Goal: Task Accomplishment & Management: Complete application form

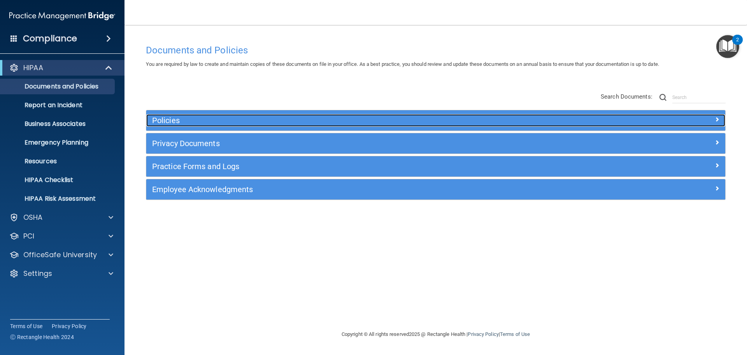
click at [718, 119] on span at bounding box center [717, 118] width 5 height 9
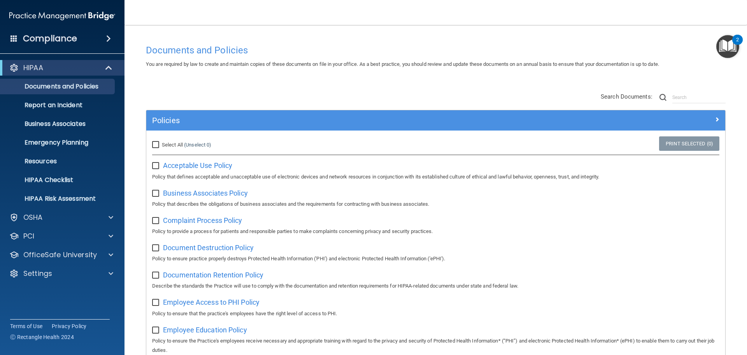
click at [737, 175] on main "Documents and Policies You are required by law to create and maintain copies of…" at bounding box center [436, 190] width 623 height 330
click at [44, 163] on p "Resources" at bounding box center [58, 161] width 106 height 8
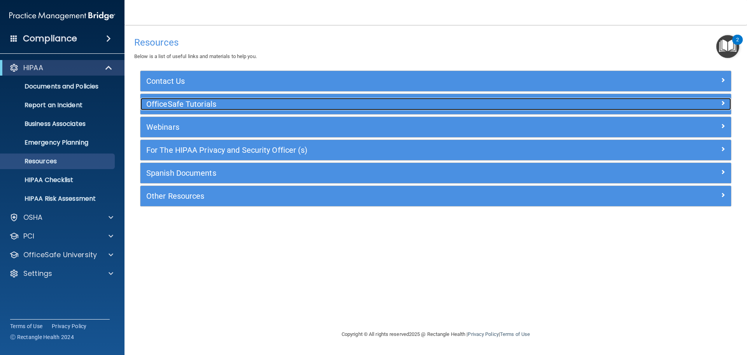
click at [724, 103] on span at bounding box center [723, 102] width 5 height 9
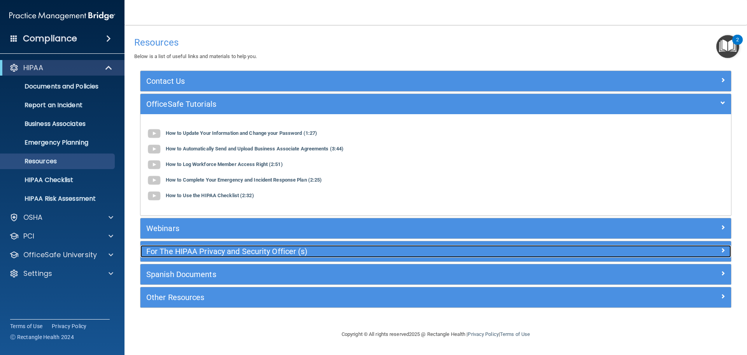
click at [724, 248] on span at bounding box center [723, 249] width 5 height 9
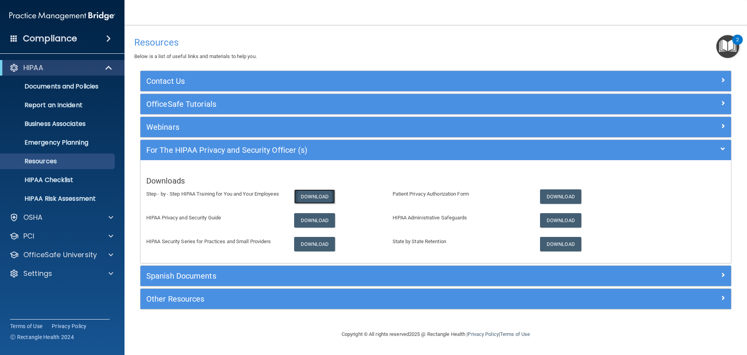
click at [316, 194] on link "Download" at bounding box center [314, 196] width 41 height 14
click at [315, 223] on link "Download" at bounding box center [314, 220] width 41 height 14
click at [309, 243] on link "Download" at bounding box center [314, 244] width 41 height 14
click at [570, 196] on link "Download" at bounding box center [560, 196] width 41 height 14
click at [556, 220] on link "Download" at bounding box center [560, 220] width 41 height 14
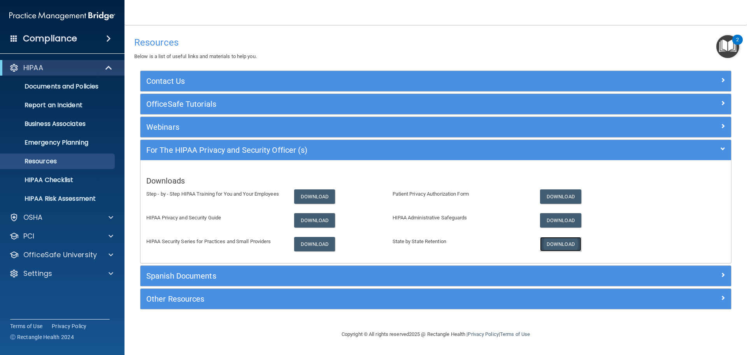
click at [566, 247] on link "Download" at bounding box center [560, 244] width 41 height 14
click at [74, 179] on p "HIPAA Checklist" at bounding box center [58, 180] width 106 height 8
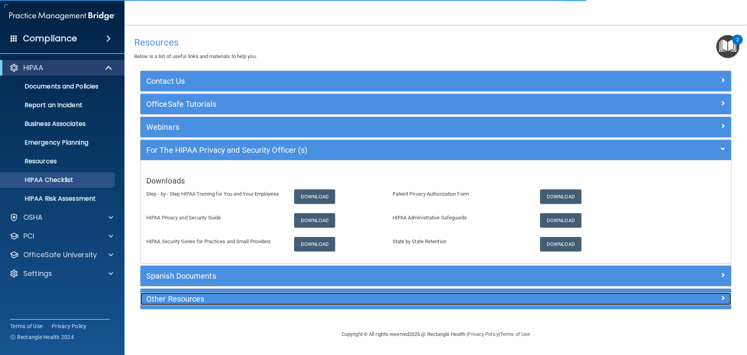
click at [723, 298] on span at bounding box center [723, 297] width 5 height 9
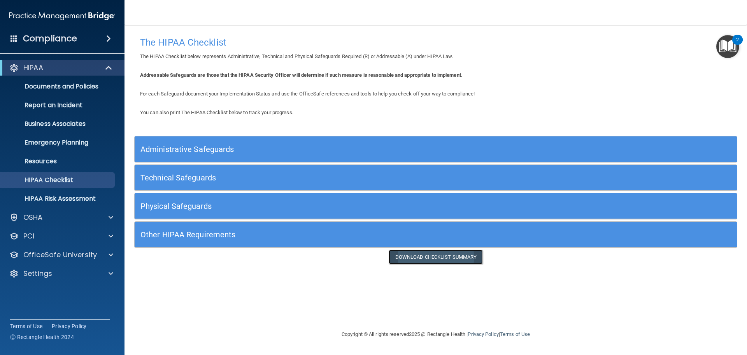
click at [453, 256] on link "Download Checklist Summary" at bounding box center [436, 257] width 95 height 14
click at [79, 258] on p "OfficeSafe University" at bounding box center [60, 254] width 74 height 9
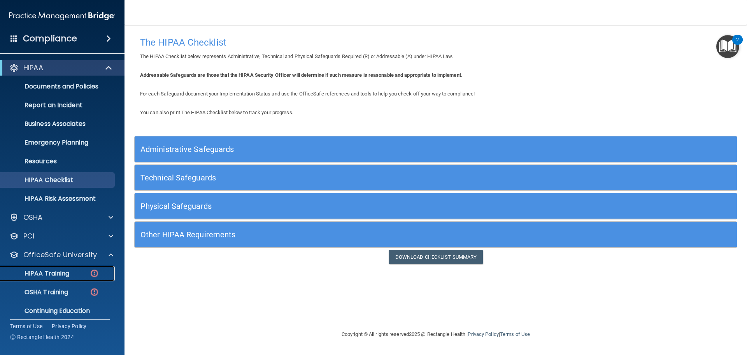
click at [64, 273] on p "HIPAA Training" at bounding box center [37, 273] width 64 height 8
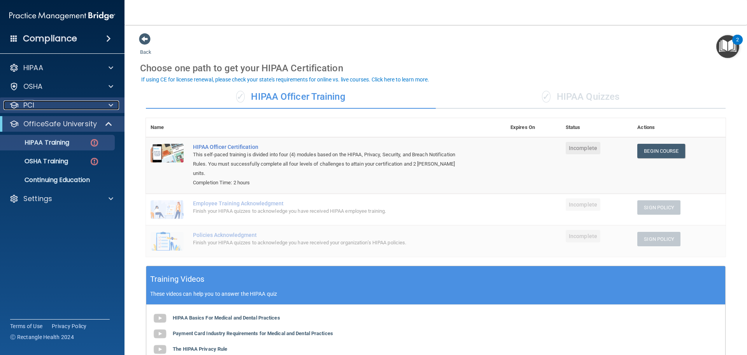
click at [109, 107] on span at bounding box center [111, 104] width 5 height 9
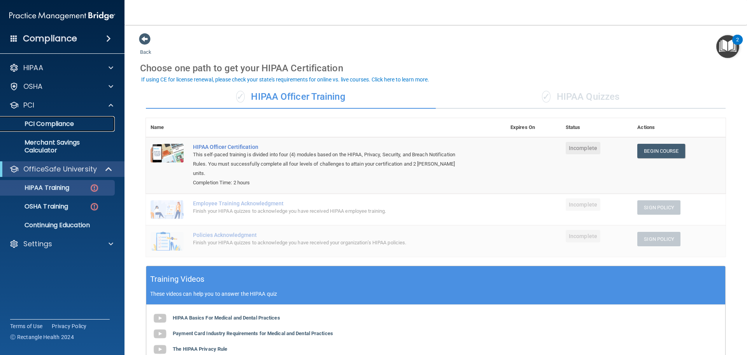
click at [77, 123] on p "PCI Compliance" at bounding box center [58, 124] width 106 height 8
click at [62, 124] on p "PCI Compliance" at bounding box center [58, 124] width 106 height 8
click at [114, 70] on div at bounding box center [109, 67] width 19 height 9
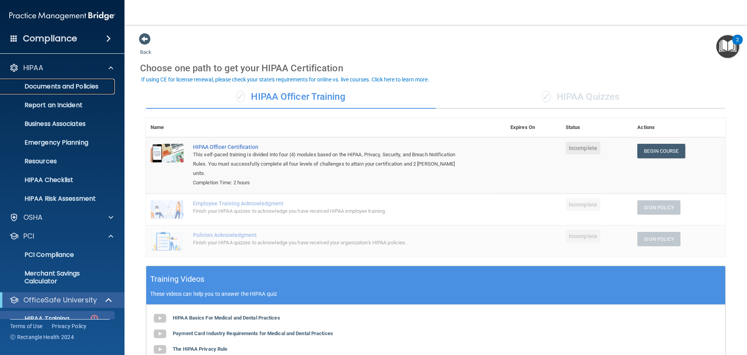
click at [97, 84] on p "Documents and Policies" at bounding box center [58, 87] width 106 height 8
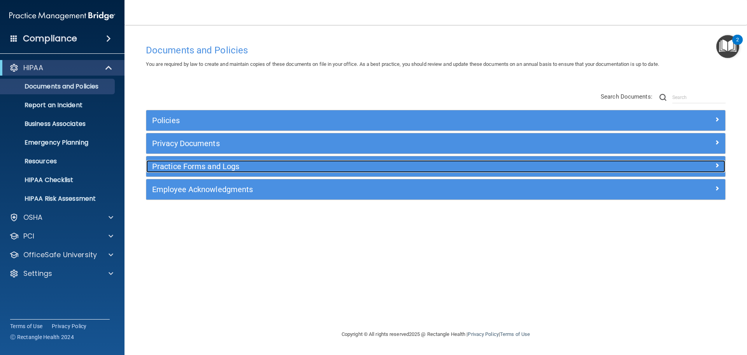
click at [717, 166] on span at bounding box center [717, 164] width 5 height 9
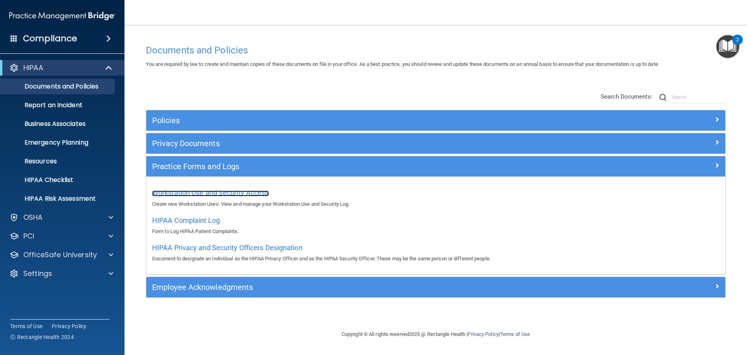
click at [199, 192] on span "Workstation Use and Security Access" at bounding box center [210, 192] width 117 height 8
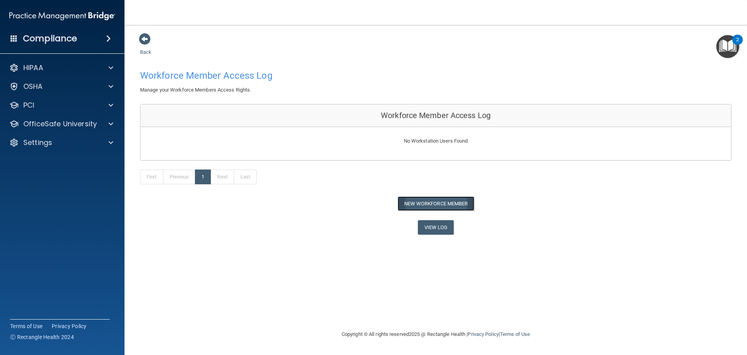
click at [415, 205] on button "New Workforce Member" at bounding box center [436, 203] width 77 height 14
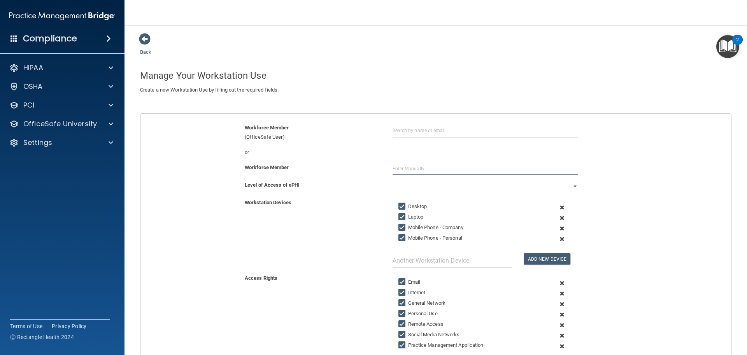
click at [400, 167] on input "text" at bounding box center [485, 169] width 185 height 12
click at [571, 186] on select "Full Limited None" at bounding box center [485, 186] width 185 height 12
drag, startPoint x: 604, startPoint y: 207, endPoint x: 613, endPoint y: 204, distance: 10.0
click at [606, 206] on div "Workstation Devices Desktop Laptop Mobile Phone - Company Mobile Phone - Person…" at bounding box center [436, 233] width 603 height 70
click at [145, 39] on span at bounding box center [145, 39] width 12 height 12
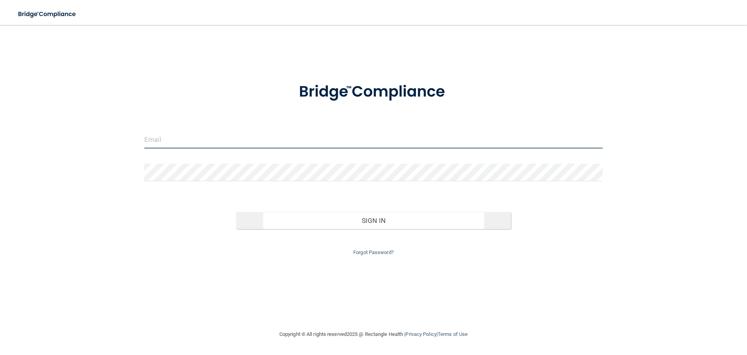
type input "[EMAIL_ADDRESS][DOMAIN_NAME]"
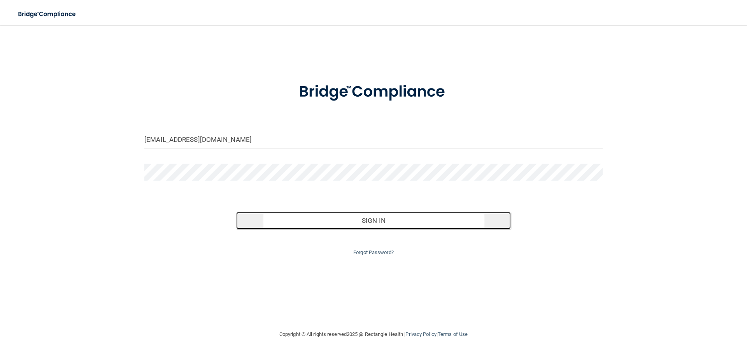
click at [357, 218] on button "Sign In" at bounding box center [373, 220] width 275 height 17
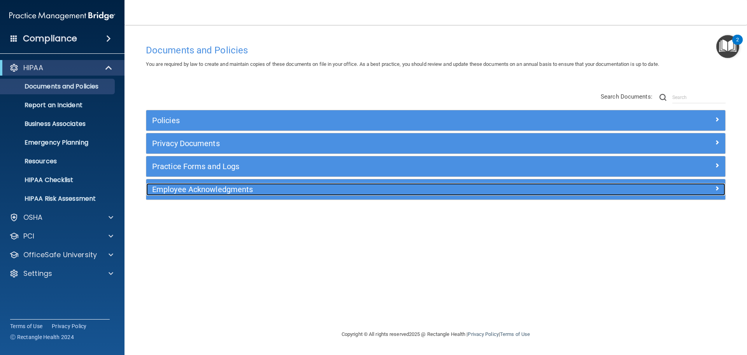
click at [717, 186] on span at bounding box center [717, 187] width 5 height 9
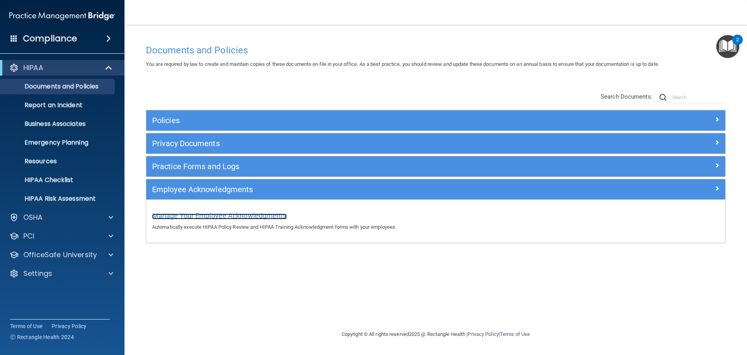
click at [234, 215] on span "Manage Your Employee Acknowledgments" at bounding box center [219, 215] width 135 height 8
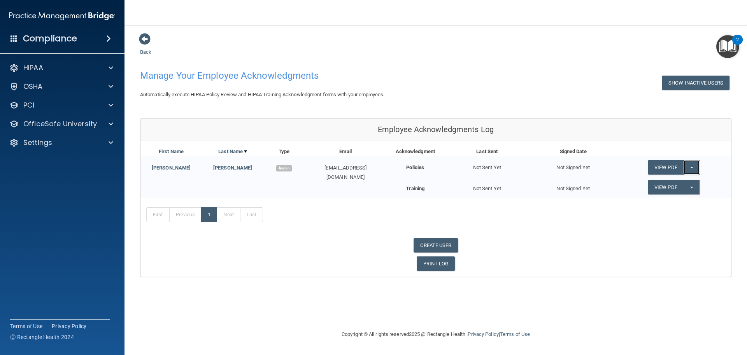
click at [693, 167] on span "button" at bounding box center [692, 168] width 3 height 2
click at [695, 82] on button "Show Inactive Users" at bounding box center [696, 83] width 68 height 14
click at [695, 83] on button "Hide Inactive Users" at bounding box center [698, 83] width 64 height 14
click at [109, 140] on span at bounding box center [111, 142] width 5 height 9
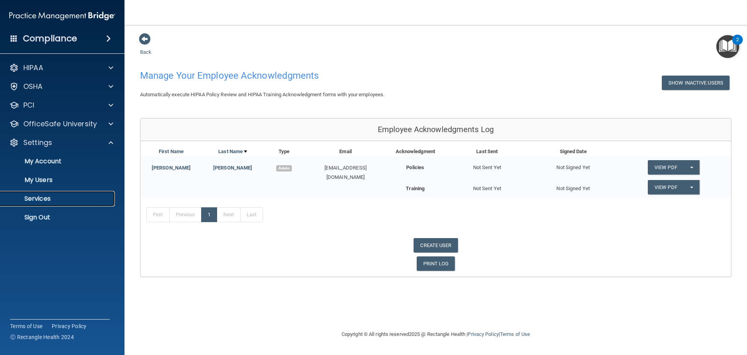
click at [52, 198] on p "Services" at bounding box center [58, 199] width 106 height 8
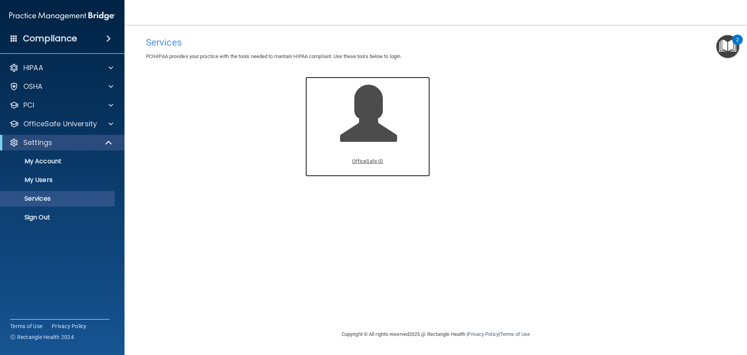
click at [371, 160] on p "OfficeSafe ID" at bounding box center [367, 160] width 31 height 9
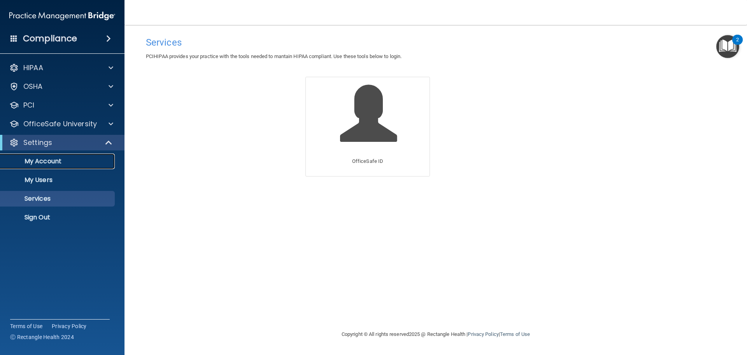
click at [69, 163] on p "My Account" at bounding box center [58, 161] width 106 height 8
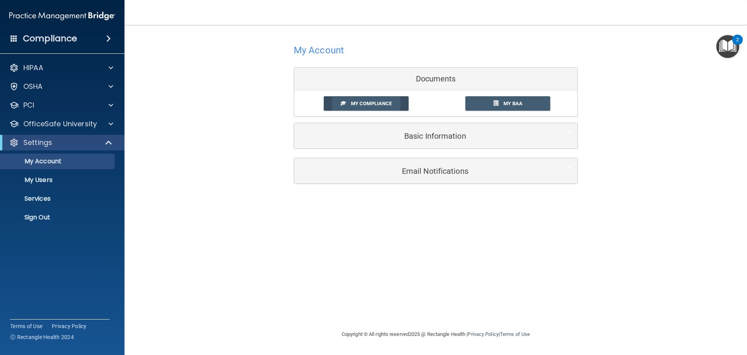
click at [367, 102] on span "My Compliance" at bounding box center [371, 103] width 41 height 6
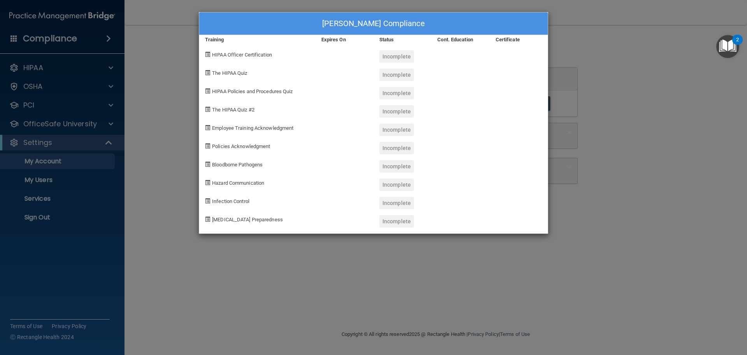
click at [603, 118] on div "[PERSON_NAME] Compliance Training Expires On Status Cont. Education Certificate…" at bounding box center [373, 177] width 747 height 355
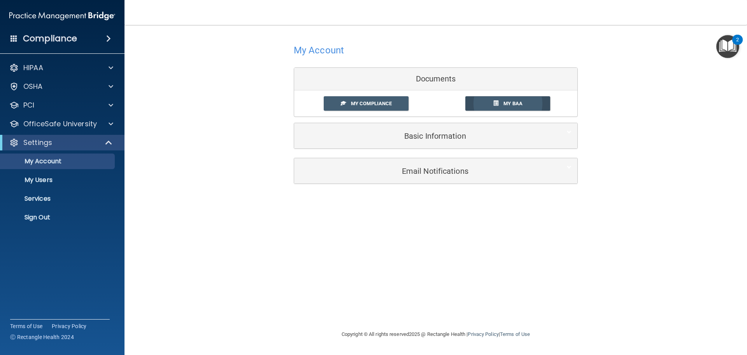
click at [517, 103] on span "My BAA" at bounding box center [513, 103] width 19 height 6
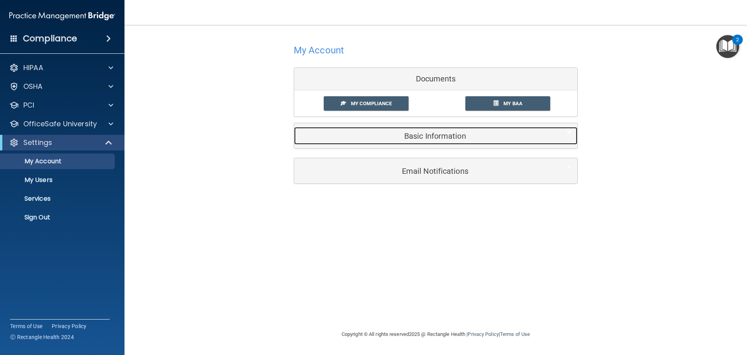
click at [401, 132] on h5 "Basic Information" at bounding box center [424, 136] width 248 height 9
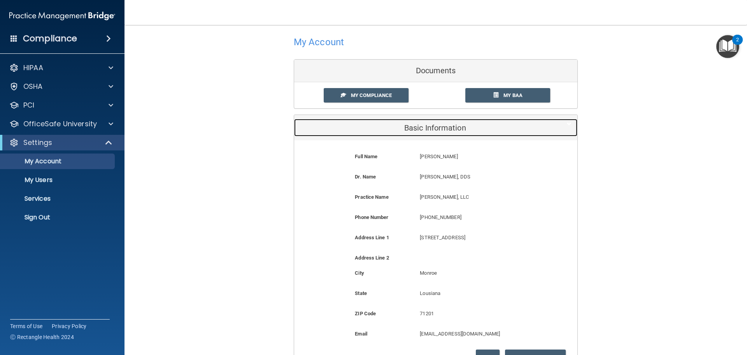
scroll to position [0, 0]
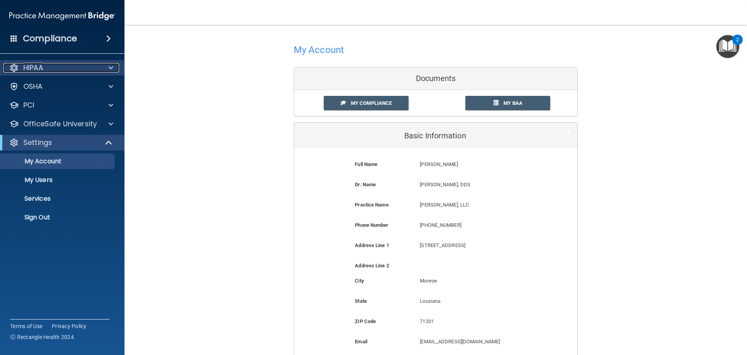
click at [111, 68] on span at bounding box center [111, 67] width 5 height 9
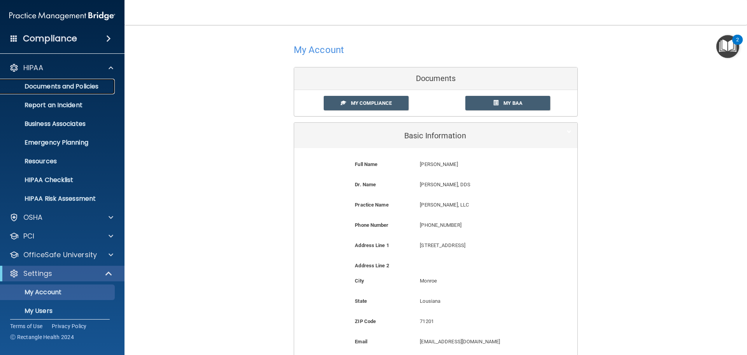
click at [94, 87] on p "Documents and Policies" at bounding box center [58, 87] width 106 height 8
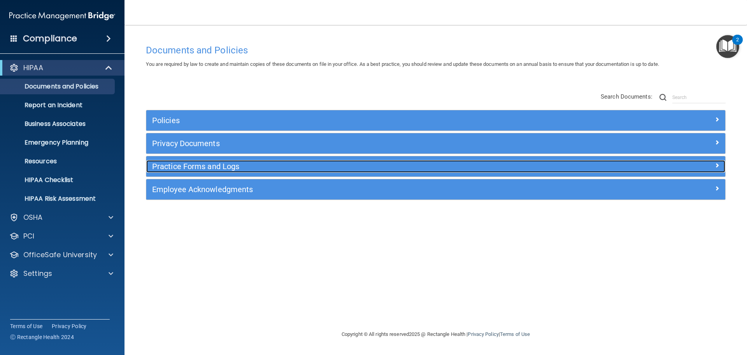
click at [718, 165] on span at bounding box center [717, 164] width 5 height 9
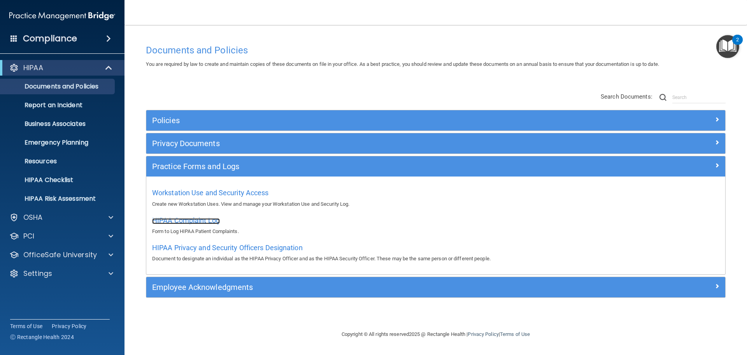
click at [191, 217] on span "HIPAA Complaint Log" at bounding box center [186, 220] width 68 height 8
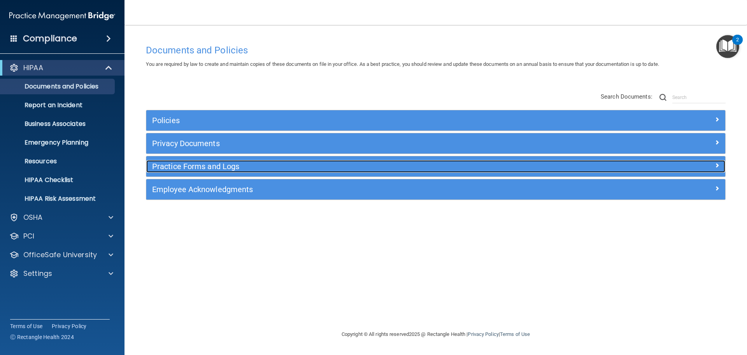
click at [246, 165] on h5 "Practice Forms and Logs" at bounding box center [363, 166] width 423 height 9
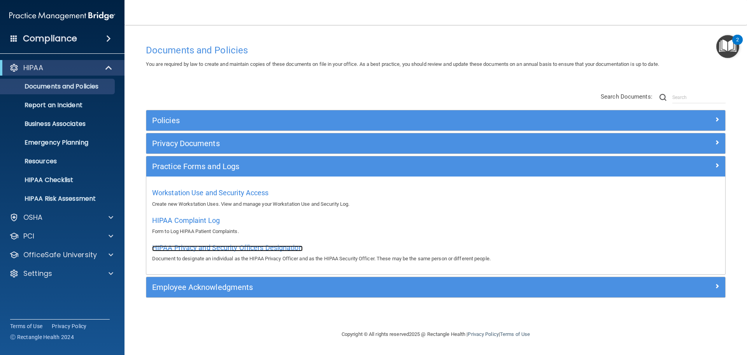
click at [221, 247] on span "HIPAA Privacy and Security Officers Designation" at bounding box center [227, 247] width 151 height 8
